Goal: Task Accomplishment & Management: Manage account settings

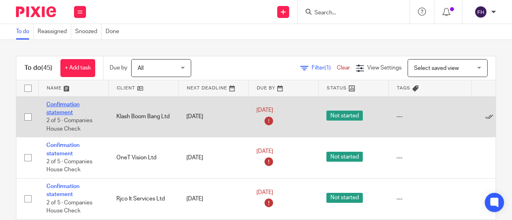
click at [72, 104] on link "Confirmation statement" at bounding box center [62, 109] width 33 height 14
click at [63, 106] on link "Confirmation statement" at bounding box center [62, 109] width 33 height 14
click at [27, 117] on input "checkbox" at bounding box center [27, 117] width 15 height 15
checkbox input "true"
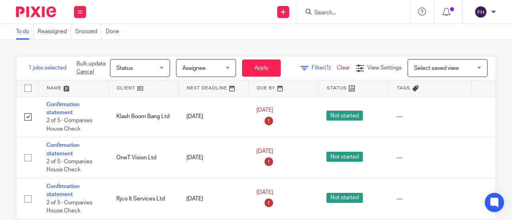
click at [150, 64] on span "Status" at bounding box center [137, 68] width 42 height 17
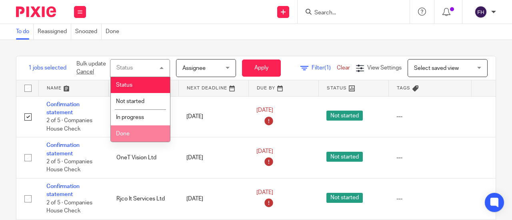
click at [132, 135] on li "Done" at bounding box center [140, 134] width 59 height 16
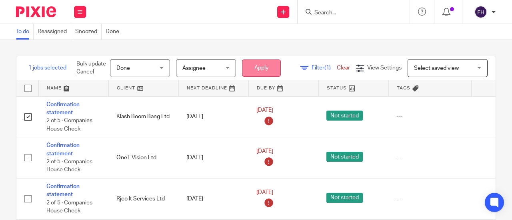
click at [265, 68] on button "Apply" at bounding box center [261, 68] width 39 height 17
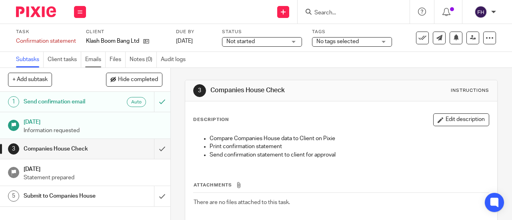
drag, startPoint x: 0, startPoint y: 0, endPoint x: 96, endPoint y: 60, distance: 113.1
click at [96, 60] on link "Emails" at bounding box center [95, 60] width 20 height 16
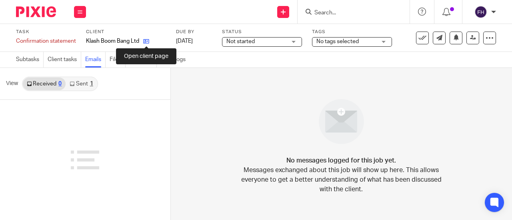
click at [147, 42] on icon at bounding box center [146, 41] width 6 height 6
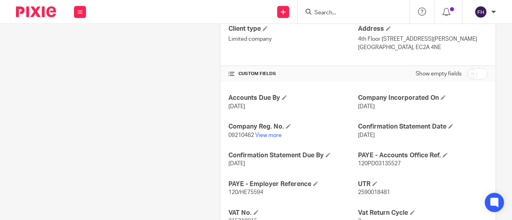
scroll to position [284, 0]
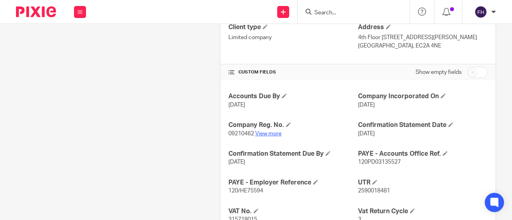
click at [259, 132] on link "View more" at bounding box center [268, 134] width 26 height 6
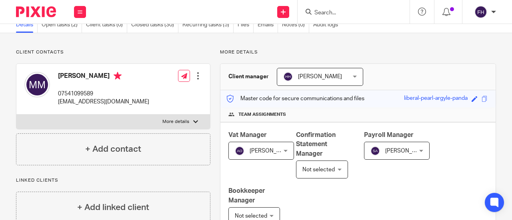
scroll to position [0, 0]
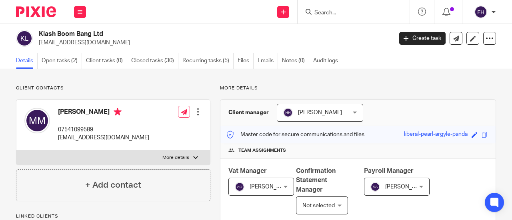
drag, startPoint x: 110, startPoint y: 44, endPoint x: 37, endPoint y: 47, distance: 73.2
click at [37, 47] on div "Klash Boom Bang Ltd hello@klashboombang.com Create task Update from Companies H…" at bounding box center [256, 38] width 512 height 29
copy p "hello@klashboombang.com"
drag, startPoint x: 105, startPoint y: 34, endPoint x: 28, endPoint y: 38, distance: 77.3
click at [28, 38] on div "Klash Boom Bang Ltd hello@klashboombang.com" at bounding box center [201, 38] width 371 height 17
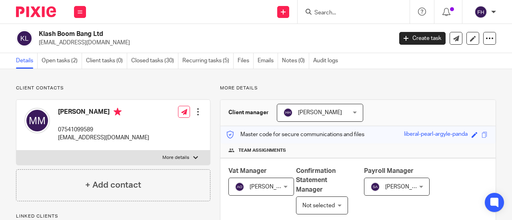
copy div "Klash Boom Bang Ltd"
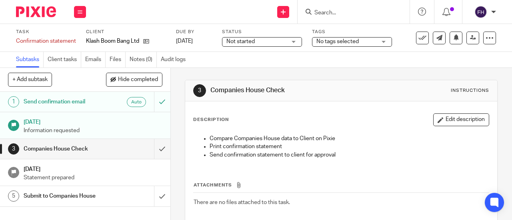
click at [270, 39] on span "Not started" at bounding box center [256, 42] width 60 height 8
click at [197, 58] on div "Subtasks Client tasks Emails Files Notes (0) Audit logs" at bounding box center [100, 60] width 201 height 16
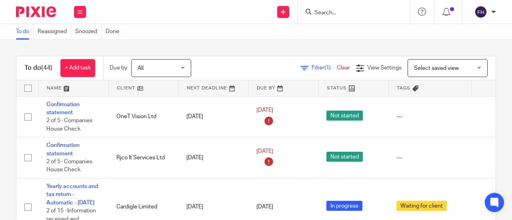
click at [251, 12] on div "Send new email Create task Add client Get Support Contact Support Help Document…" at bounding box center [303, 12] width 418 height 24
click at [233, 36] on div "To do Reassigned Snoozed Done" at bounding box center [256, 32] width 512 height 16
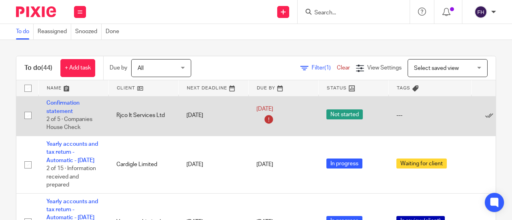
scroll to position [48, 0]
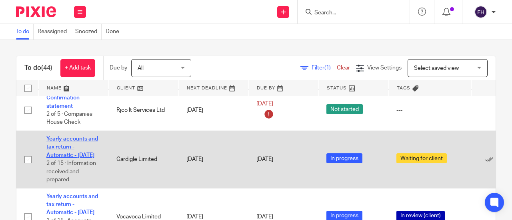
click at [82, 138] on link "Yearly accounts and tax return - Automatic - [DATE]" at bounding box center [72, 147] width 52 height 22
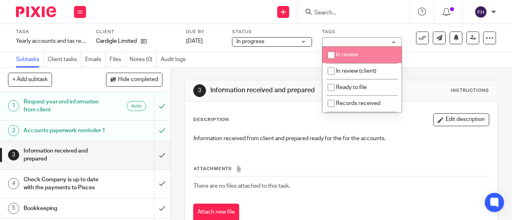
click at [337, 50] on input "checkbox" at bounding box center [330, 55] width 15 height 15
checkbox input "true"
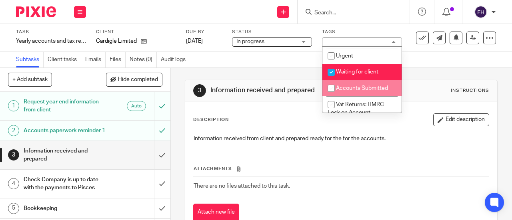
scroll to position [69, 0]
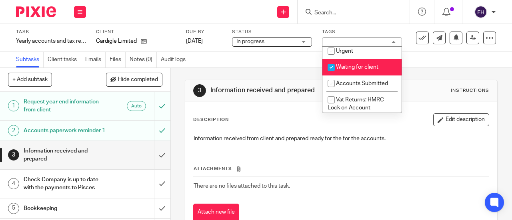
click at [345, 67] on span "Waiting for client" at bounding box center [357, 67] width 42 height 6
checkbox input "false"
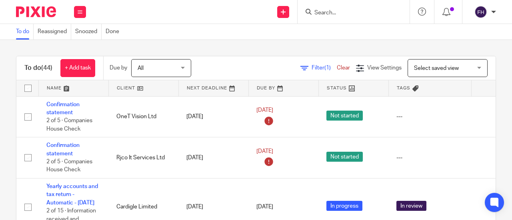
click at [178, 32] on div "To do Reassigned Snoozed Done" at bounding box center [256, 32] width 512 height 16
